Goal: Navigation & Orientation: Find specific page/section

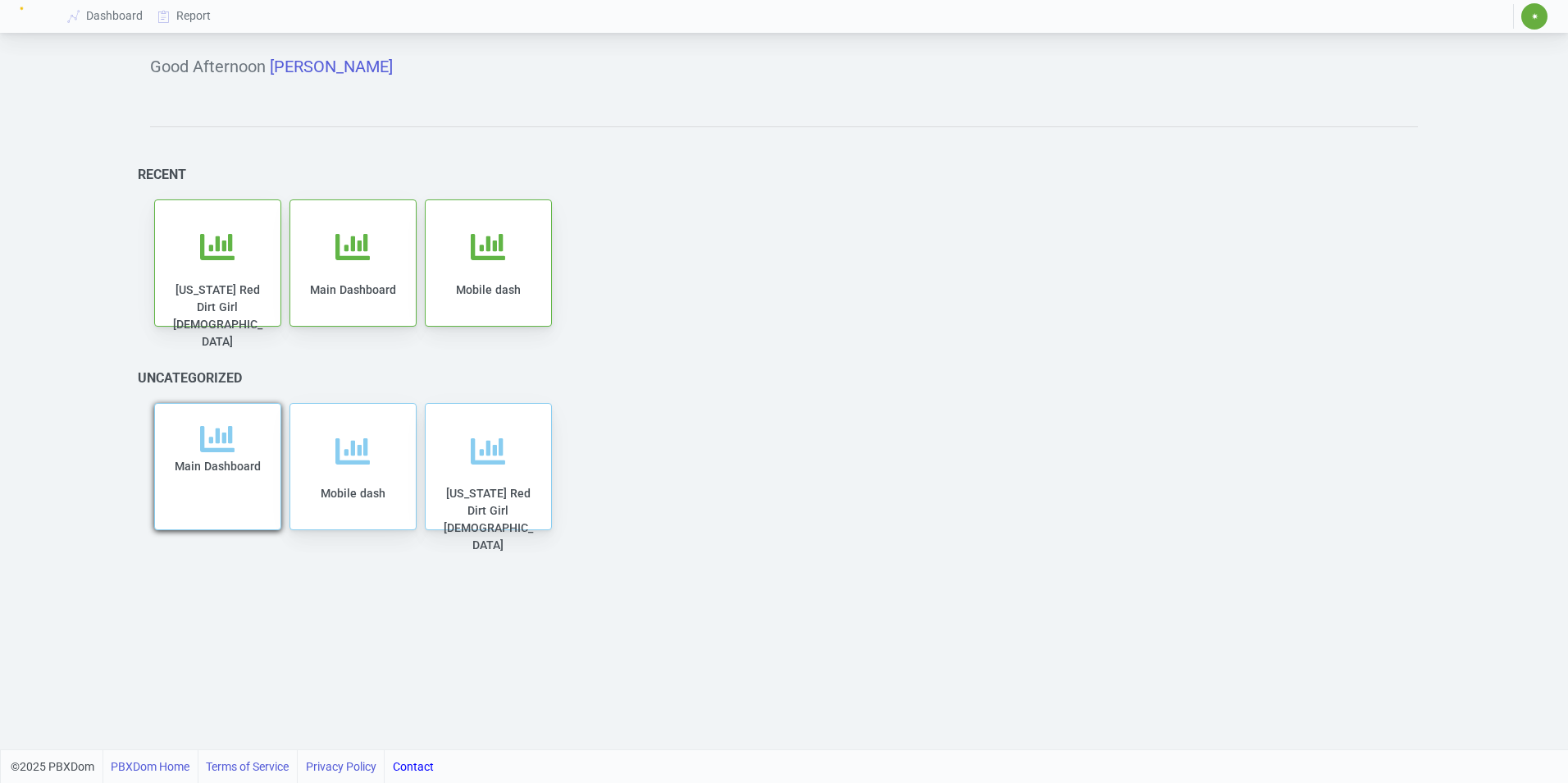
click at [237, 490] on div "Main Dashboard" at bounding box center [217, 475] width 92 height 109
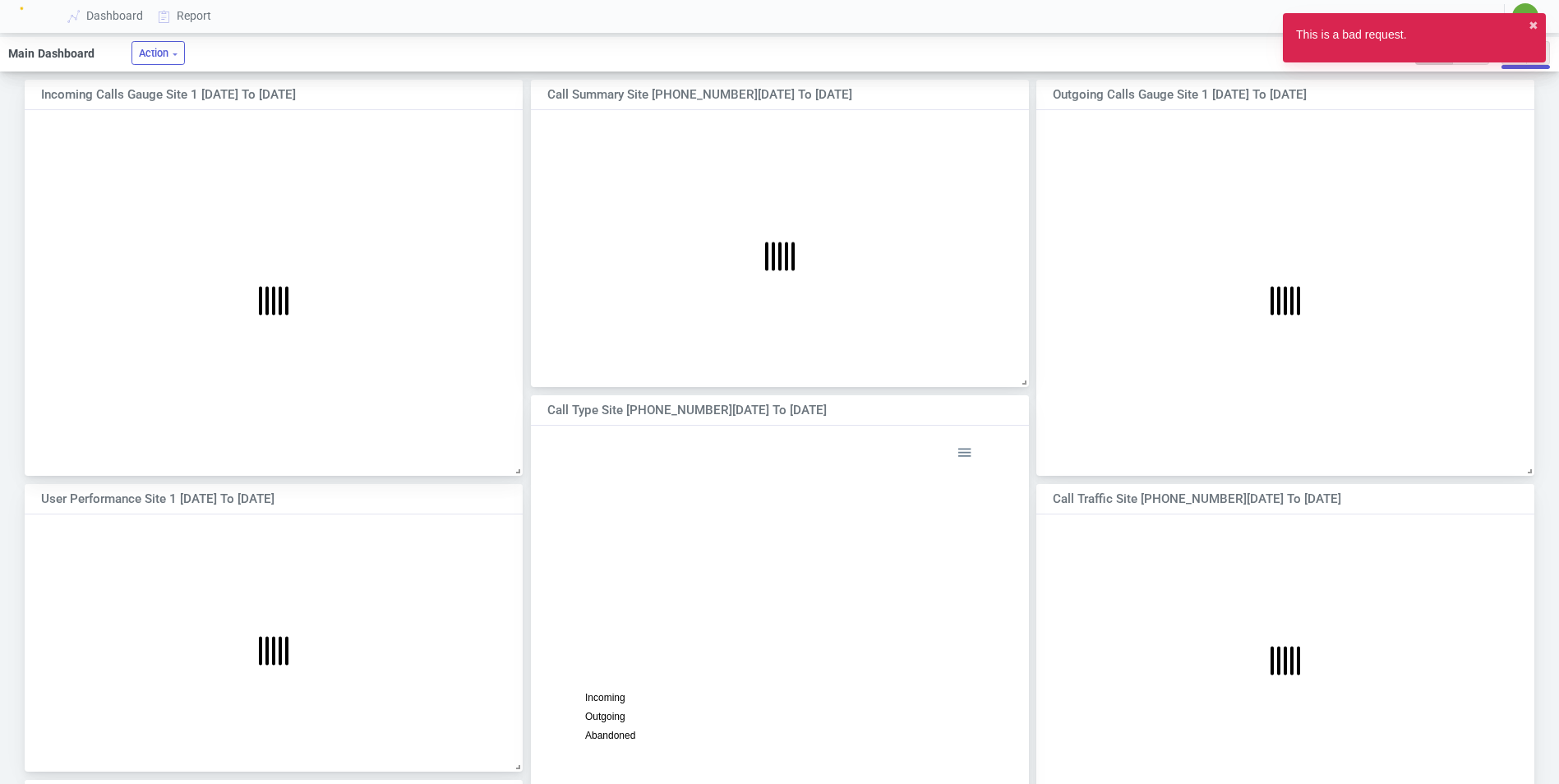
scroll to position [9, 9]
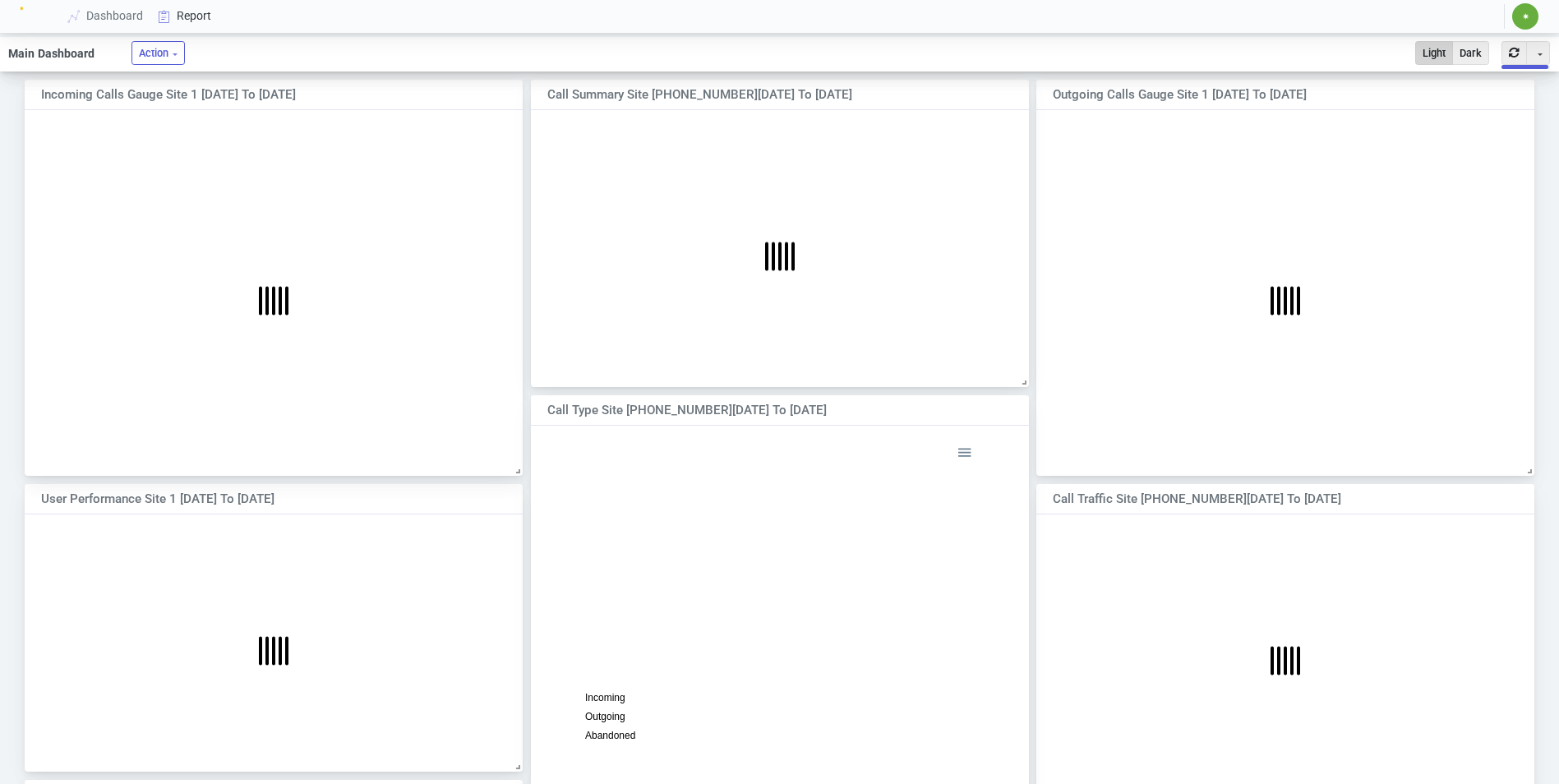
click at [194, 15] on link "Report" at bounding box center [185, 16] width 68 height 31
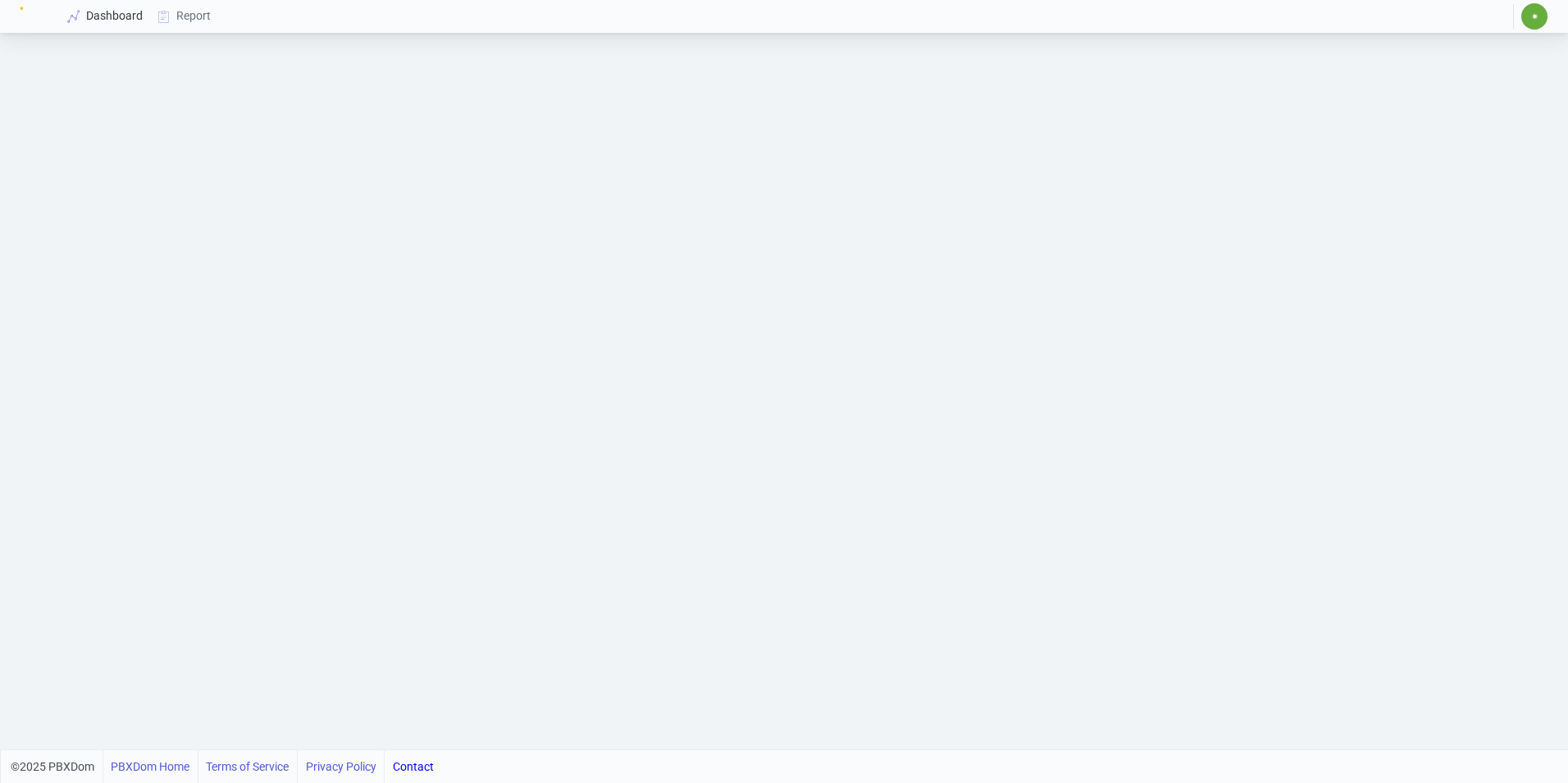
click at [109, 13] on link "Dashboard" at bounding box center [106, 16] width 90 height 31
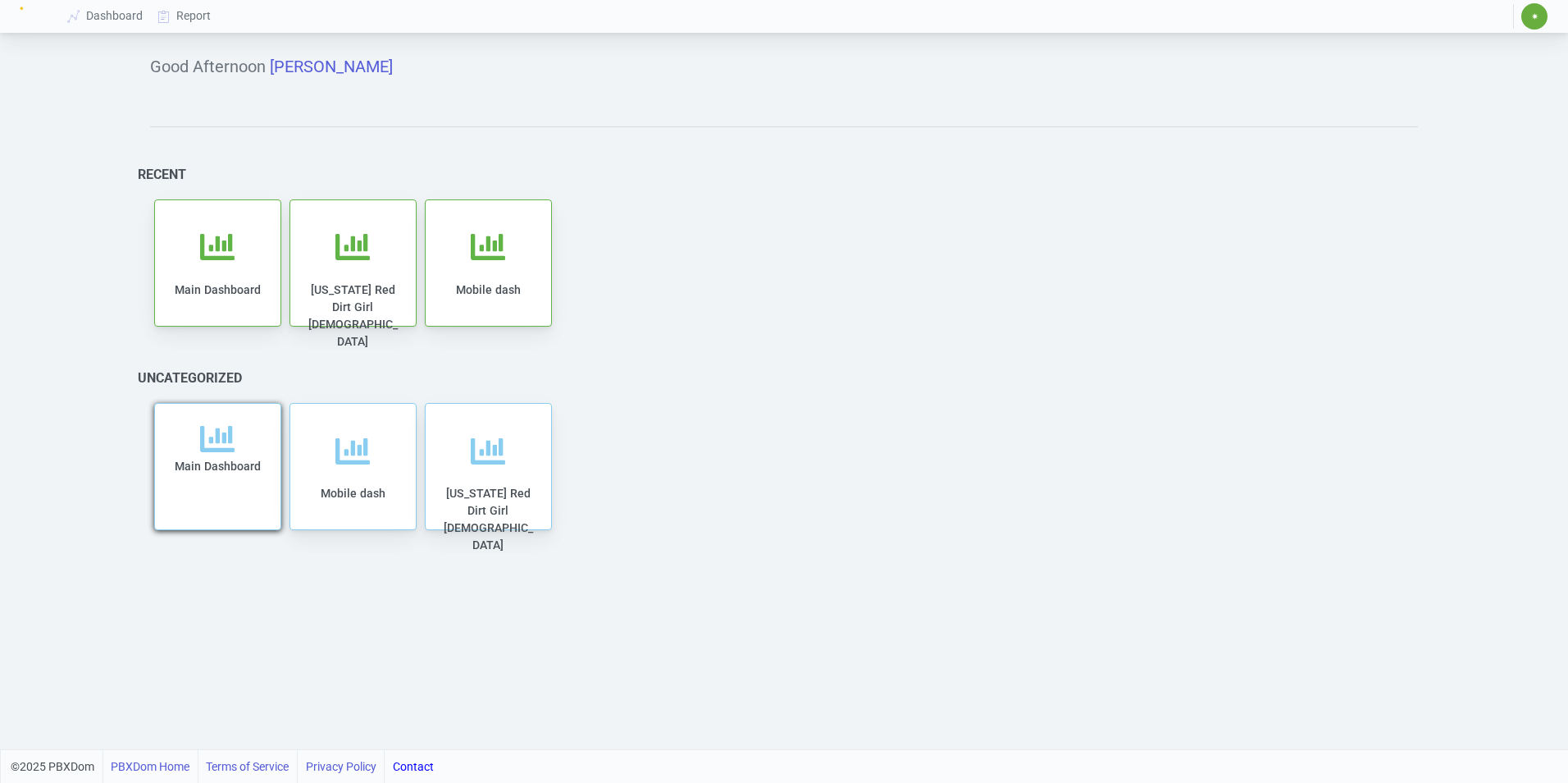
click at [221, 499] on div "Main Dashboard" at bounding box center [217, 475] width 92 height 109
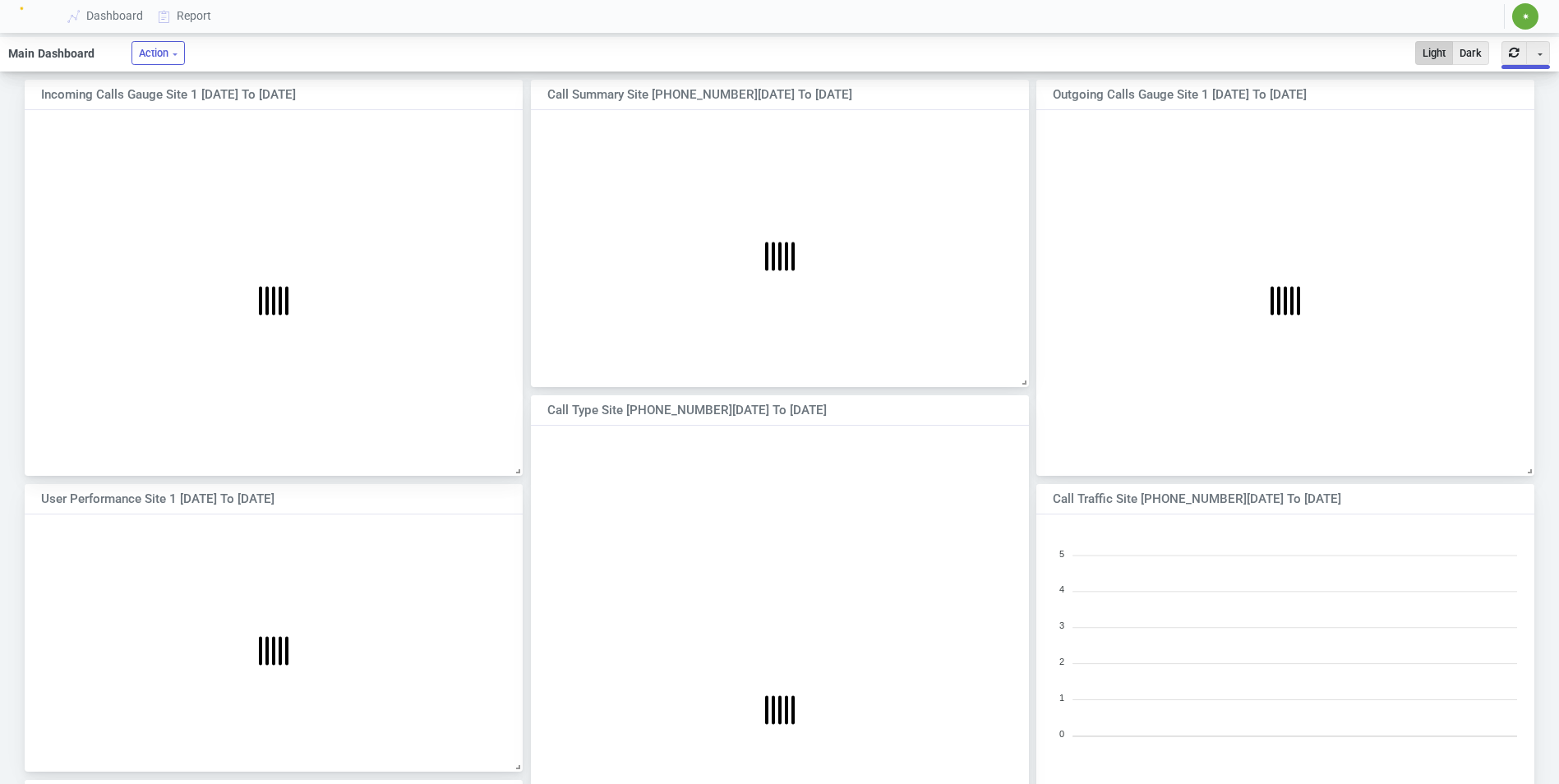
scroll to position [257, 484]
click at [164, 62] on button "Action" at bounding box center [157, 53] width 53 height 24
click at [163, 57] on button "Action" at bounding box center [157, 53] width 53 height 24
click at [187, 19] on link "Report" at bounding box center [185, 16] width 68 height 31
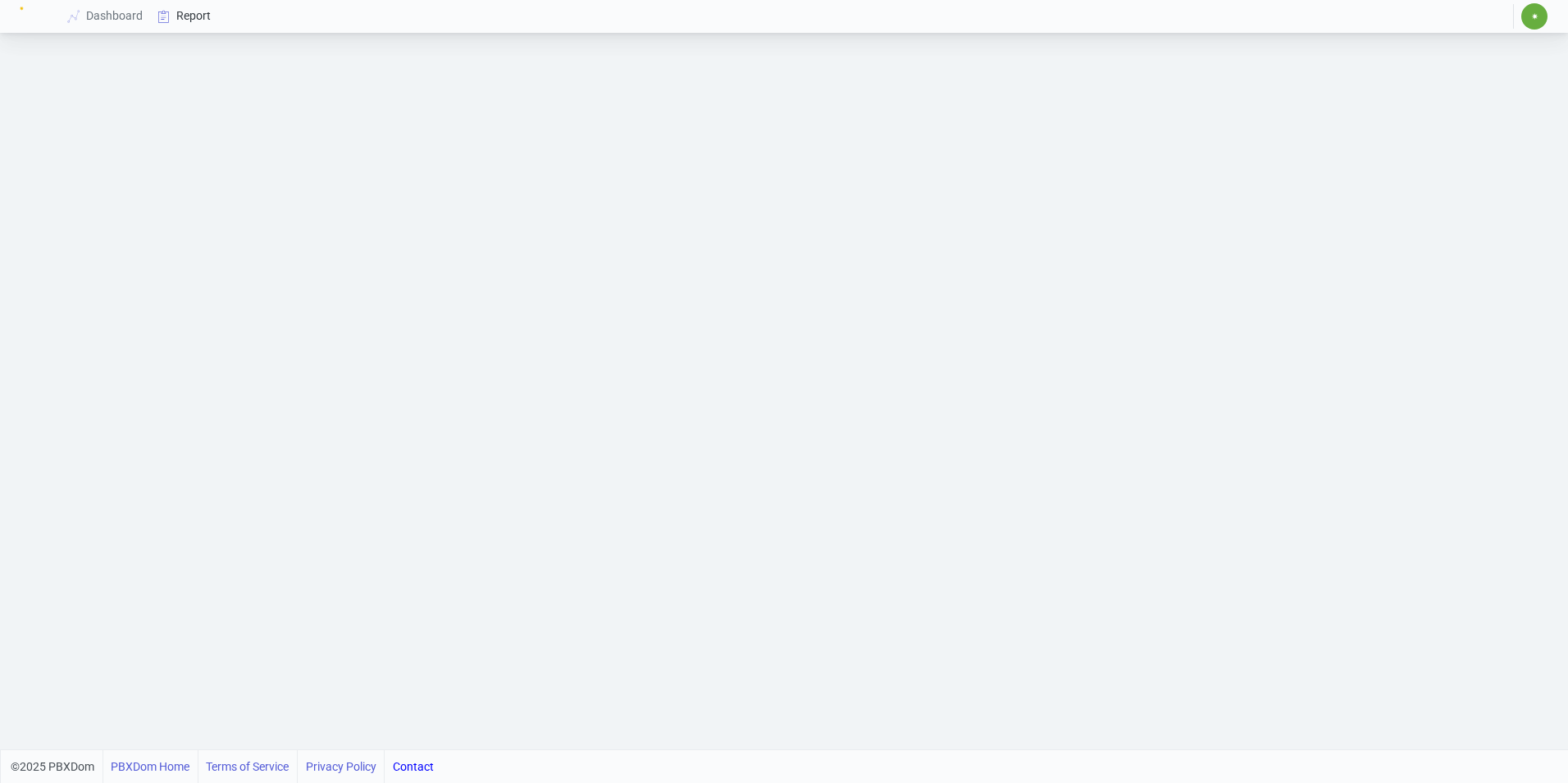
click at [191, 15] on link "Report" at bounding box center [185, 16] width 68 height 31
click at [109, 18] on link "Dashboard" at bounding box center [106, 16] width 90 height 31
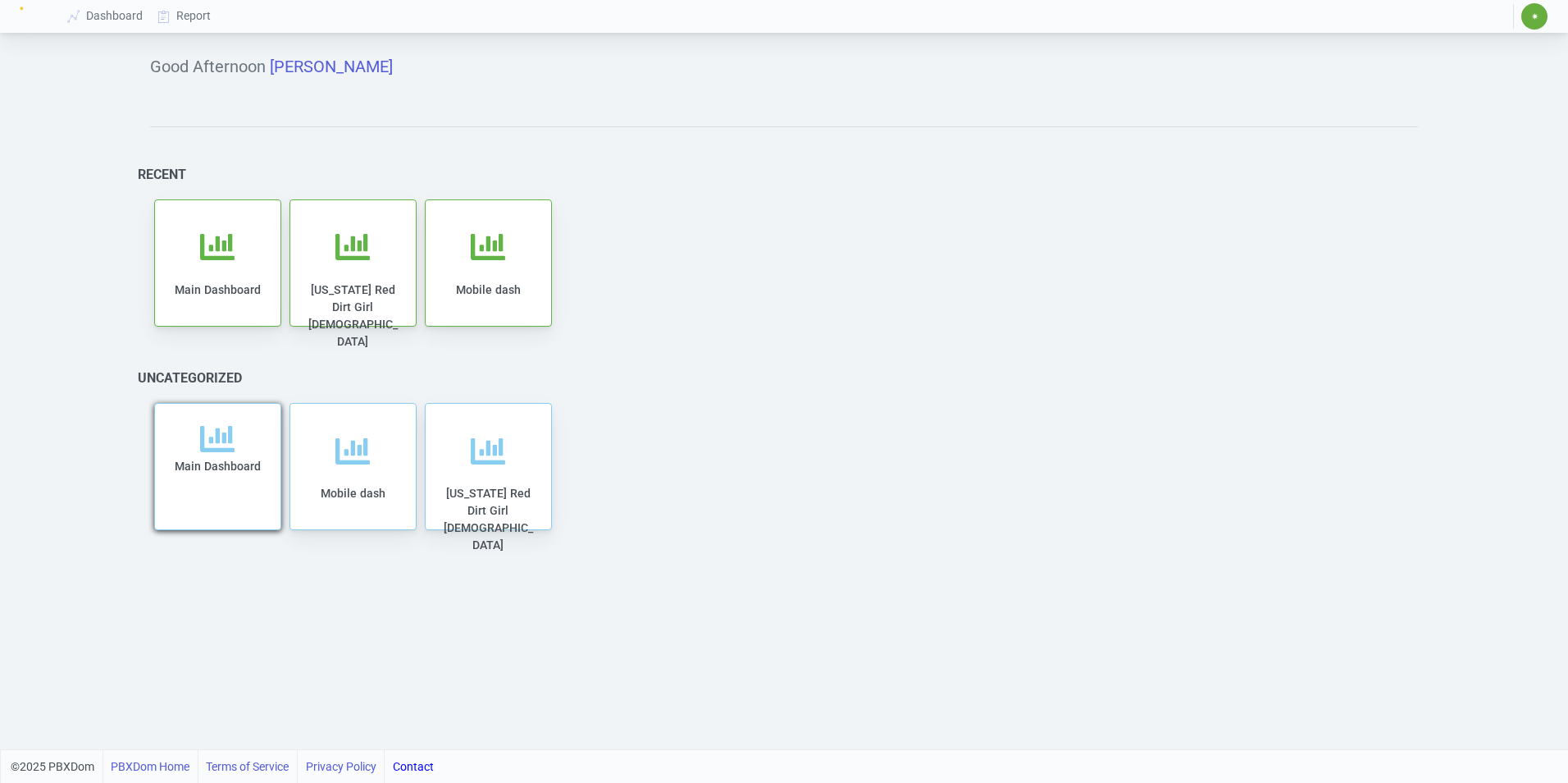
click at [219, 478] on div "Main Dashboard" at bounding box center [217, 475] width 92 height 109
